Goal: Transaction & Acquisition: Purchase product/service

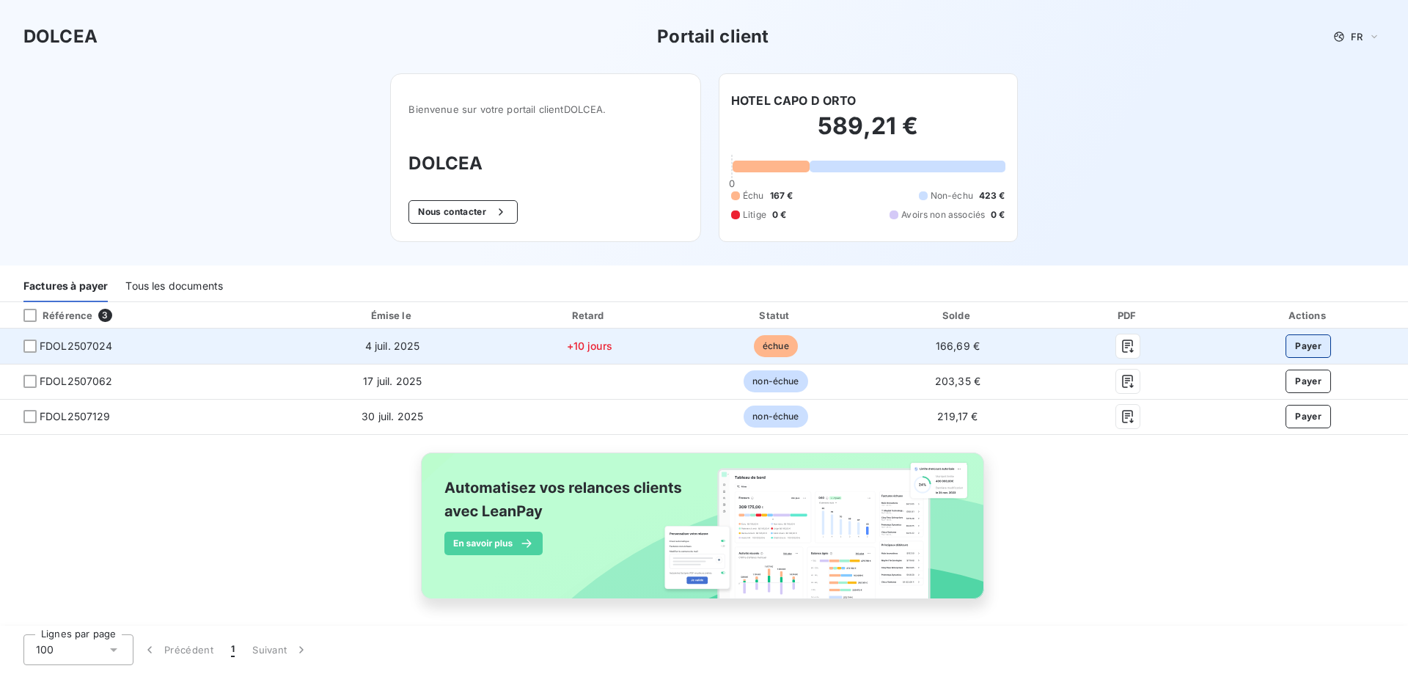
click at [1303, 339] on button "Payer" at bounding box center [1308, 345] width 45 height 23
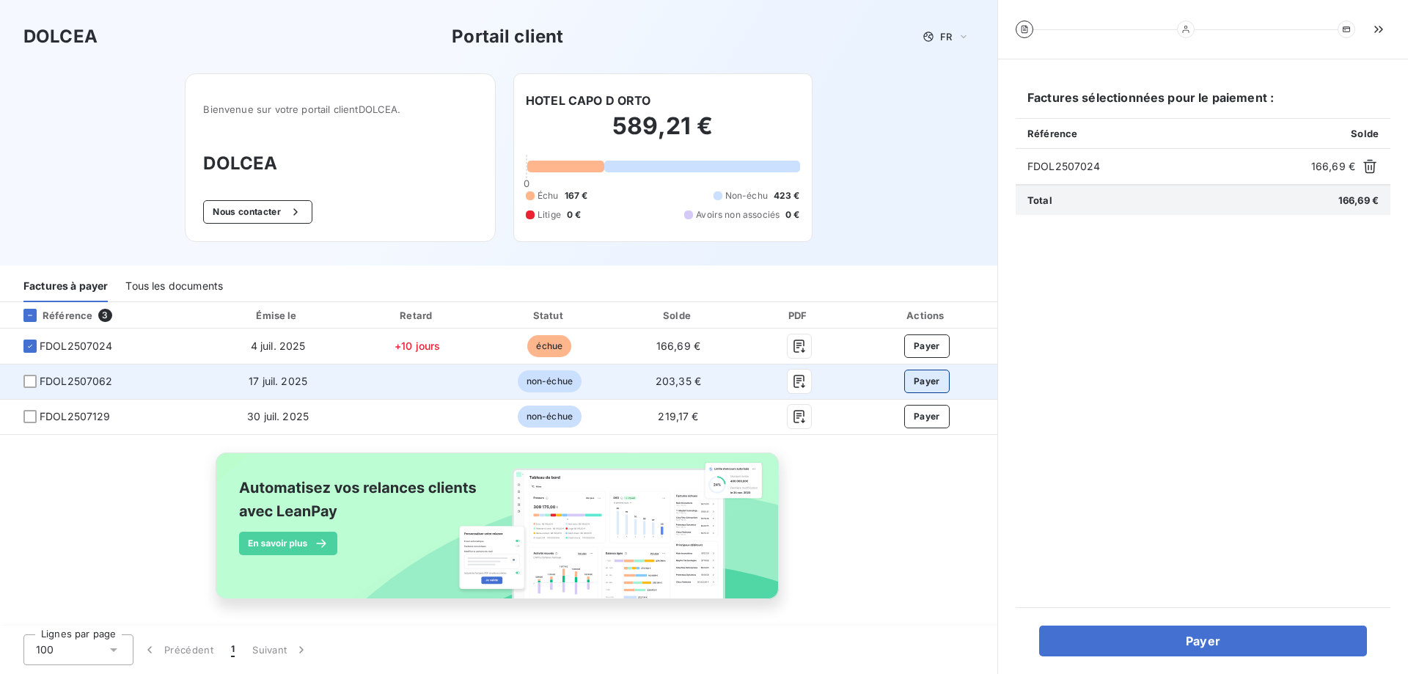
click at [915, 378] on button "Payer" at bounding box center [926, 381] width 45 height 23
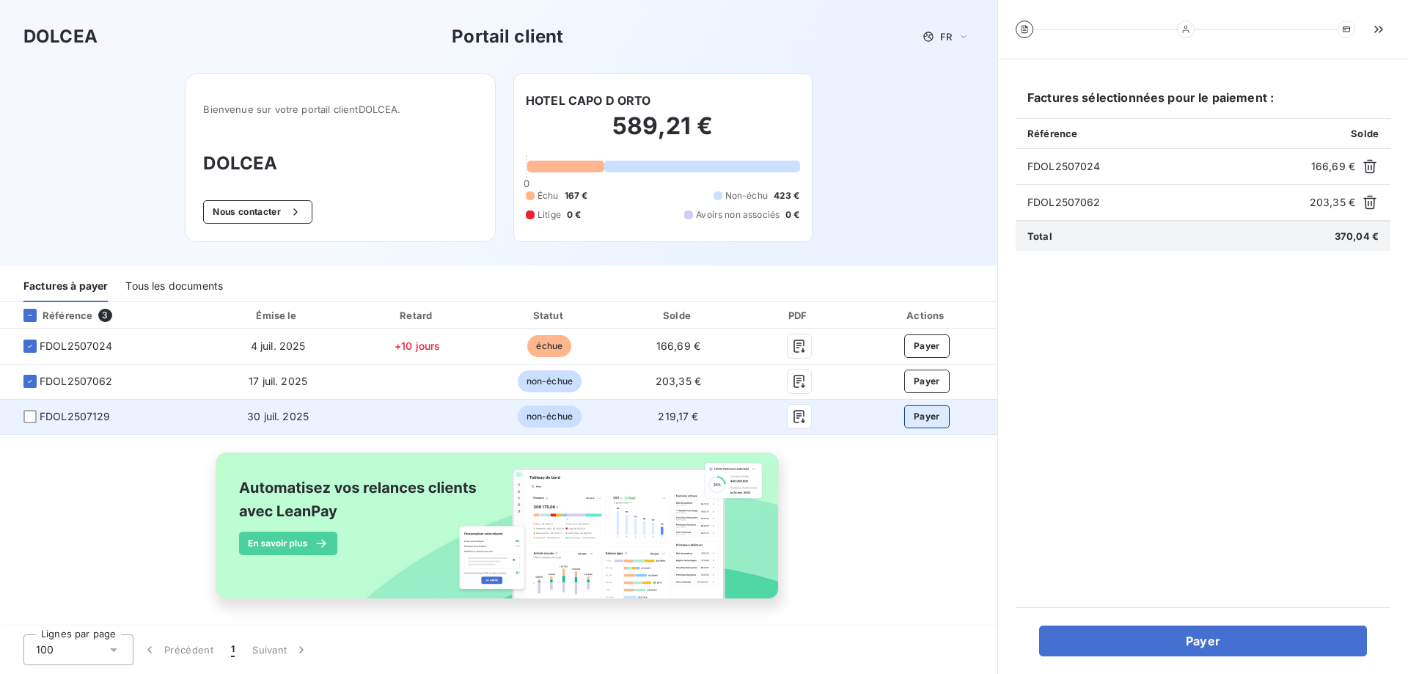
click at [922, 420] on button "Payer" at bounding box center [926, 416] width 45 height 23
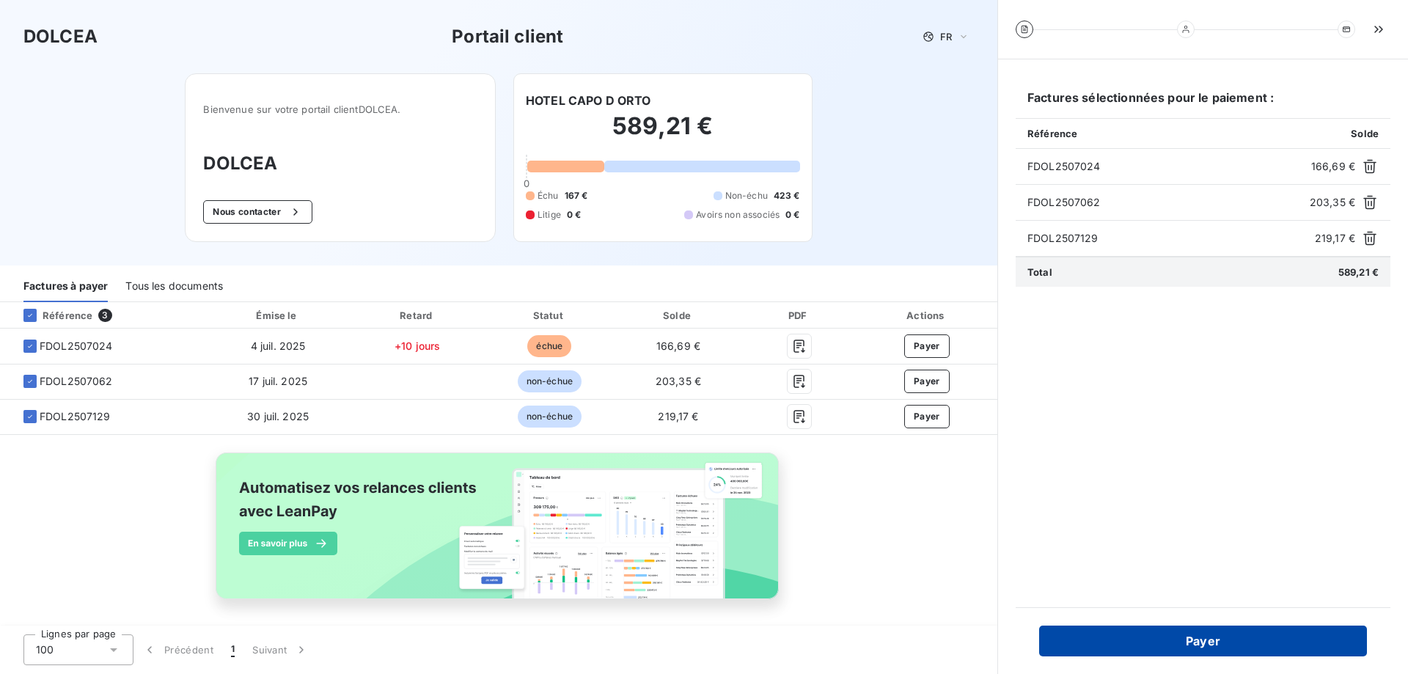
click at [1141, 637] on button "Payer" at bounding box center [1203, 641] width 328 height 31
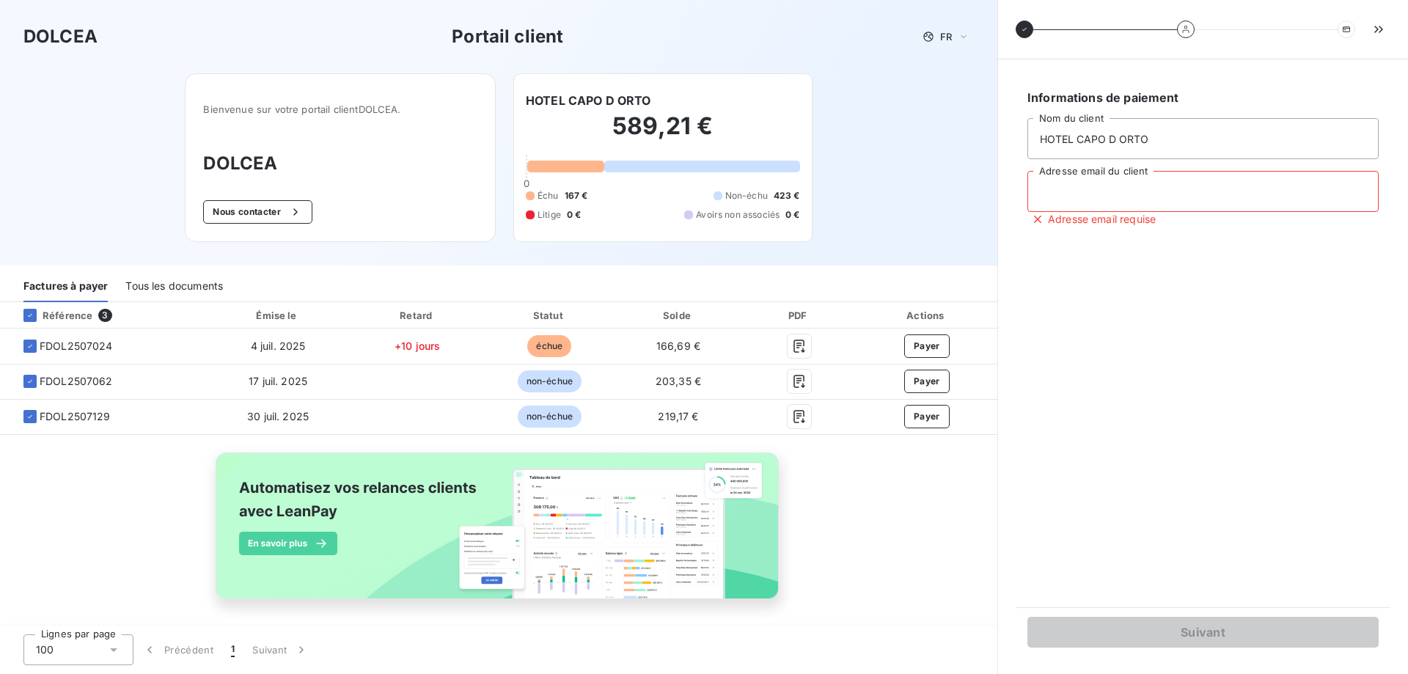
click at [1064, 196] on input "Adresse email du client" at bounding box center [1203, 191] width 351 height 41
type input "[EMAIL_ADDRESS][DOMAIN_NAME][PERSON_NAME]"
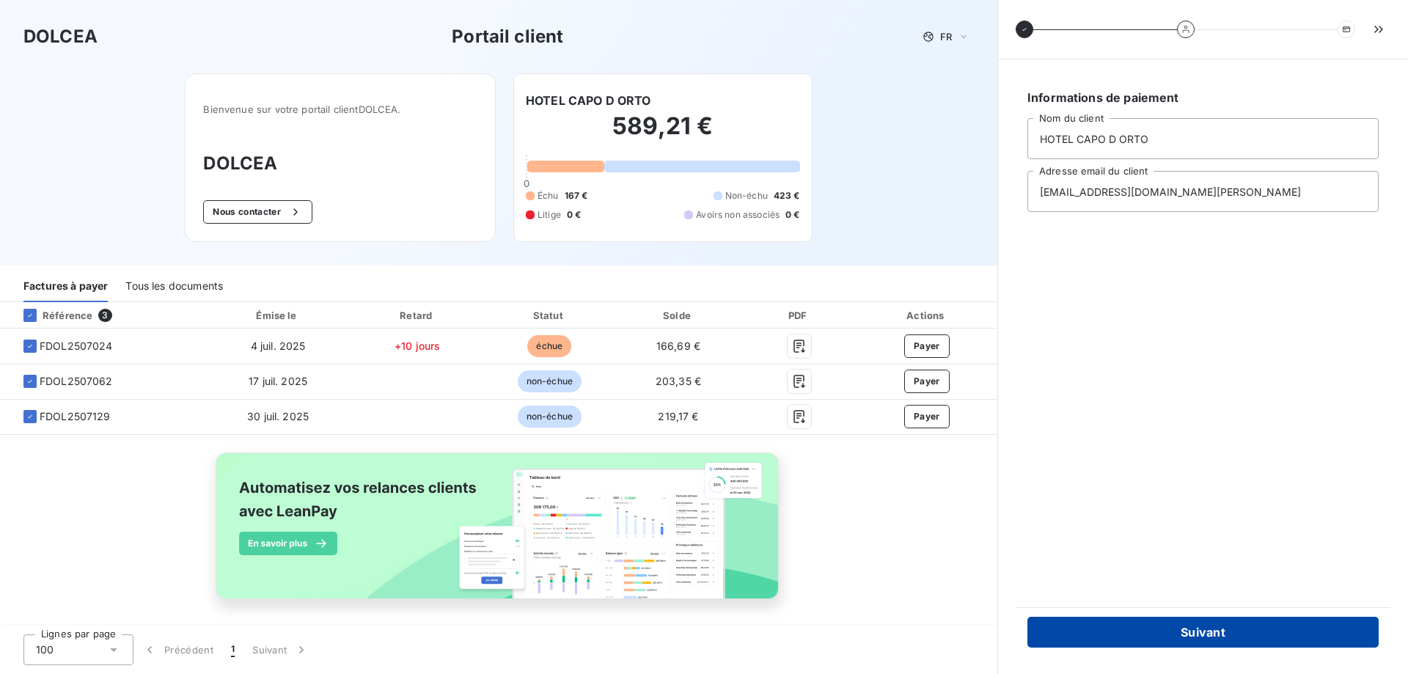
click at [1212, 632] on button "Suivant" at bounding box center [1203, 632] width 351 height 31
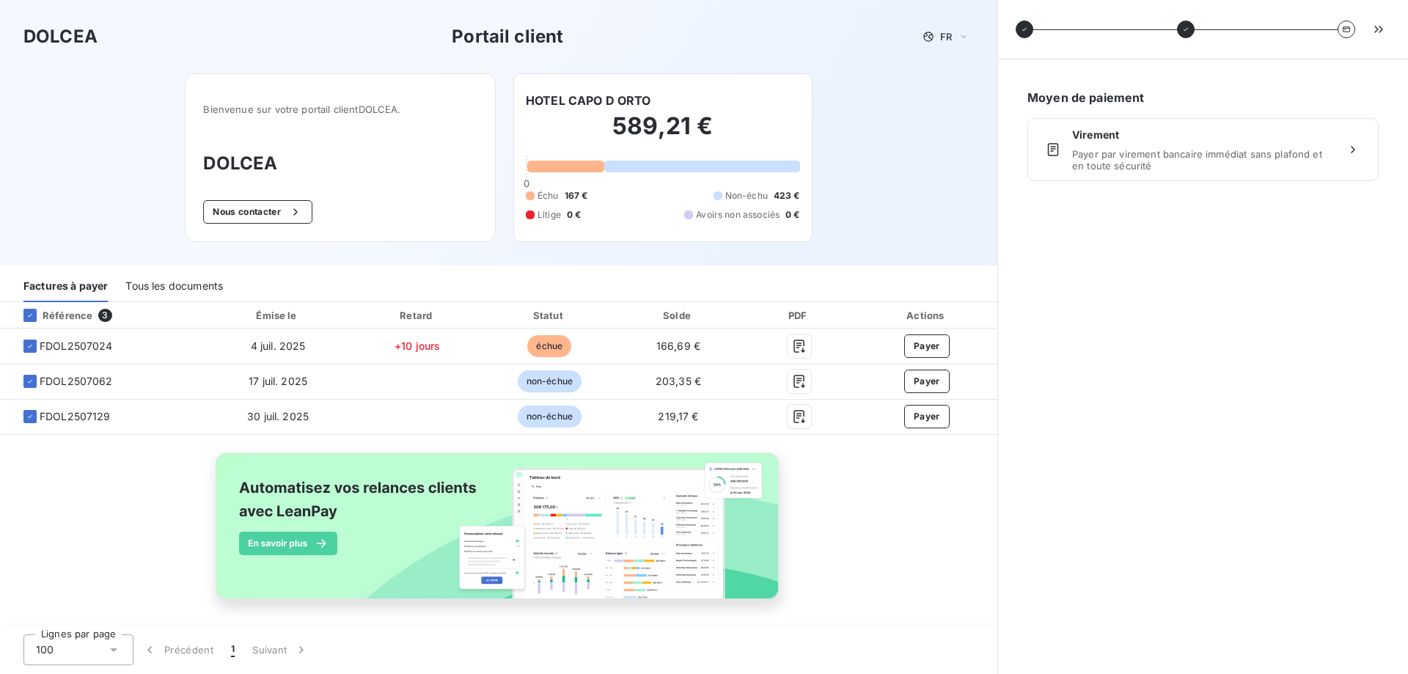
click at [1095, 160] on span "Payer par virement bancaire immédiat sans plafond et en toute sécurité" at bounding box center [1203, 159] width 262 height 23
